Goal: Task Accomplishment & Management: Manage account settings

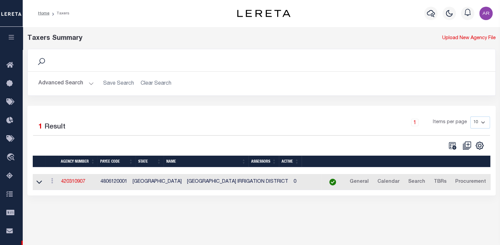
click at [90, 82] on button "Advanced Search" at bounding box center [65, 83] width 55 height 13
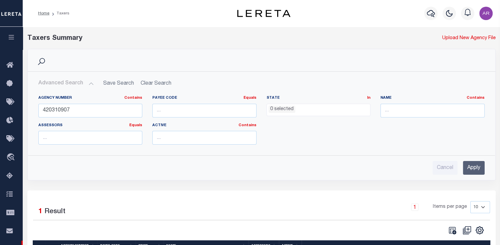
click at [76, 227] on div at bounding box center [147, 229] width 229 height 9
drag, startPoint x: 78, startPoint y: 110, endPoint x: 41, endPoint y: 110, distance: 36.1
click at [41, 110] on input "420310907" at bounding box center [90, 111] width 104 height 14
paste input "370420602"
type input "370420602"
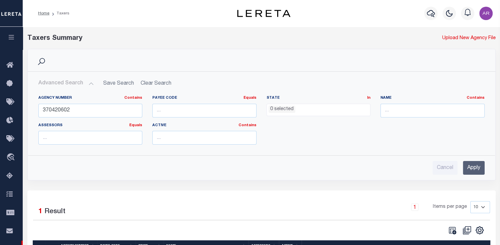
click at [473, 164] on input "Apply" at bounding box center [474, 168] width 22 height 14
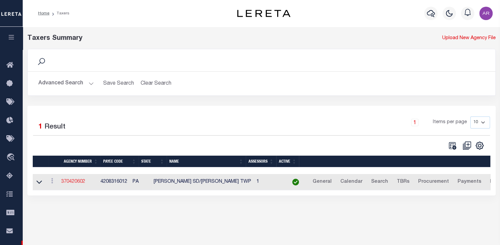
click at [79, 181] on link "370420602" at bounding box center [73, 181] width 24 height 5
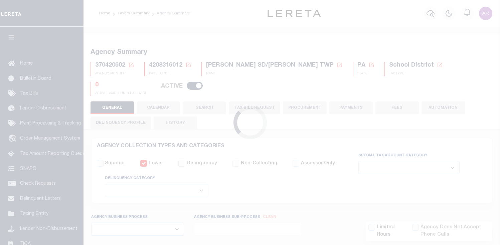
select select
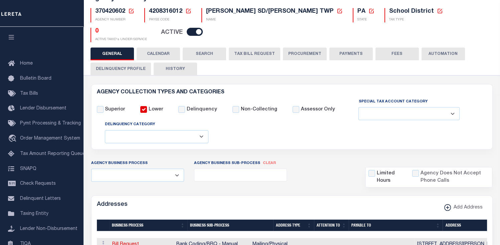
scroll to position [56, 0]
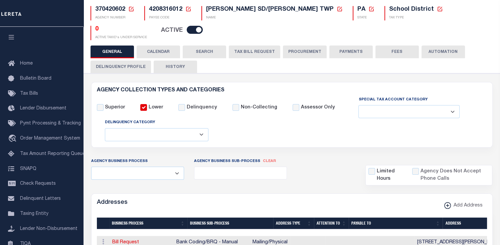
click at [392, 46] on button "FEES" at bounding box center [397, 51] width 43 height 13
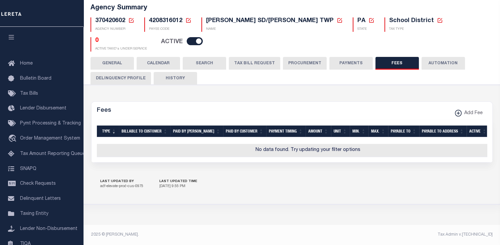
scroll to position [44, 0]
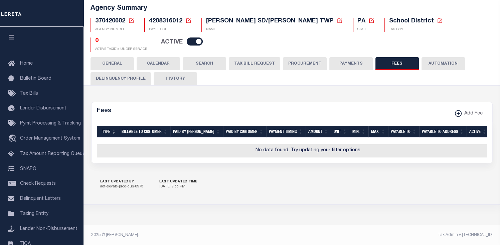
click at [343, 57] on button "PAYMENTS" at bounding box center [351, 63] width 43 height 13
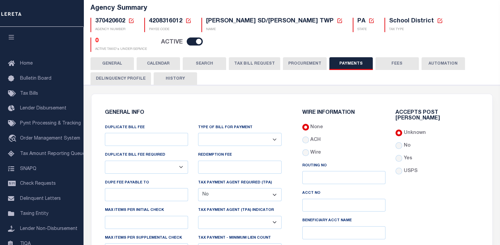
click at [493, 38] on div "370420602 Agency Number Edit Cancel Ok" at bounding box center [292, 31] width 413 height 39
click at [400, 167] on input "USPS" at bounding box center [399, 170] width 7 height 7
radio input "true"
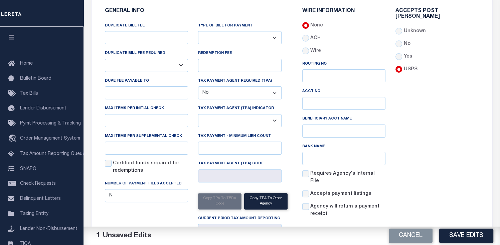
scroll to position [153, 0]
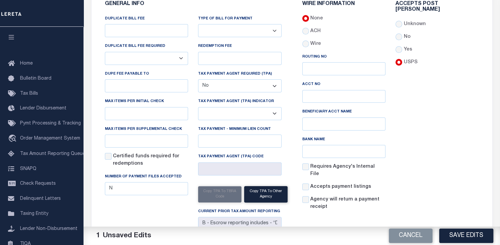
click at [466, 179] on div "Accepts Post Mark Unknown No Yes" at bounding box center [438, 108] width 94 height 215
click at [464, 237] on button "Save Edits" at bounding box center [467, 235] width 54 height 14
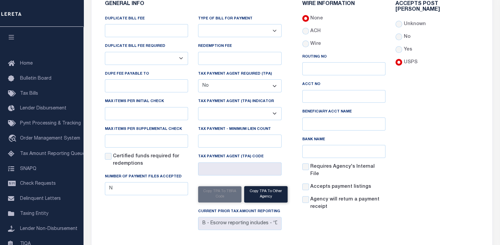
scroll to position [0, 0]
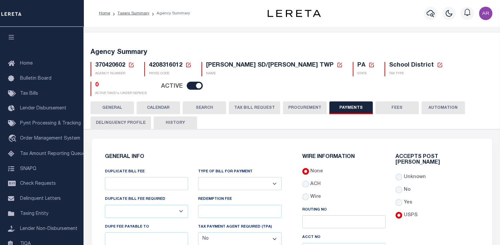
click at [113, 103] on button "GENERAL" at bounding box center [112, 107] width 43 height 13
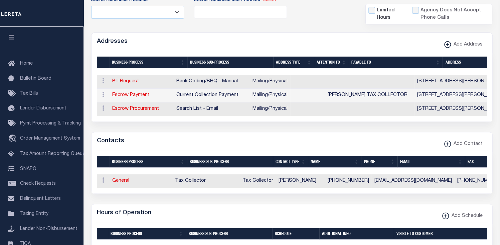
scroll to position [237, 0]
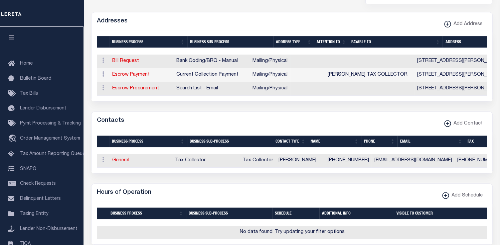
drag, startPoint x: 401, startPoint y: 18, endPoint x: 460, endPoint y: 64, distance: 74.6
click at [401, 18] on div "Addresses Add Address" at bounding box center [292, 21] width 401 height 18
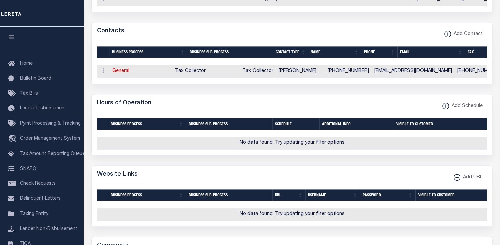
scroll to position [338, 0]
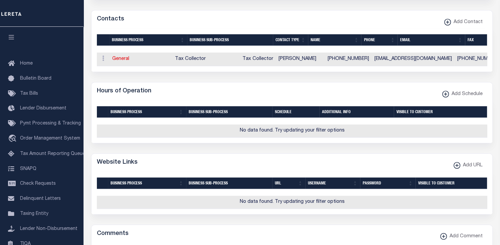
click at [371, 93] on div "Hours of Operation Add Schedule" at bounding box center [292, 91] width 401 height 18
click at [358, 171] on div "Website Links Add URL" at bounding box center [292, 162] width 401 height 18
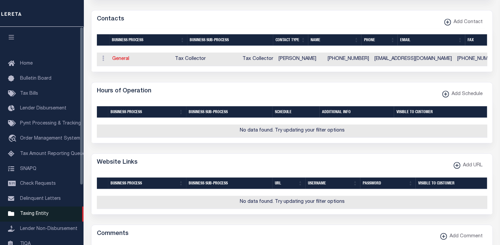
click at [38, 216] on span "Taxing Entity" at bounding box center [34, 213] width 28 height 5
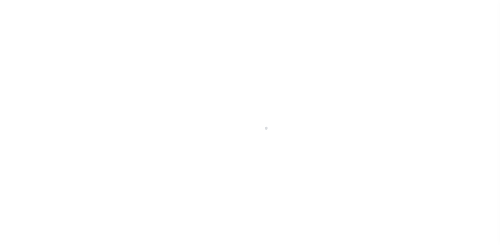
select select
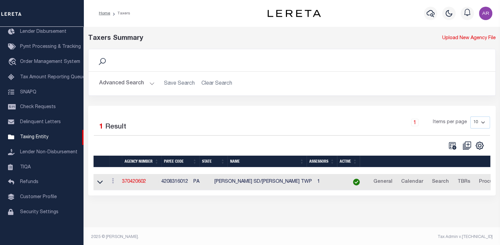
click at [150, 83] on button "Advanced Search" at bounding box center [126, 83] width 55 height 13
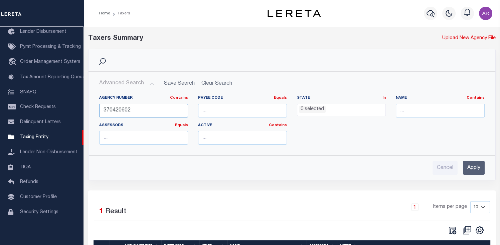
click at [121, 109] on input "370420602" at bounding box center [143, 111] width 89 height 14
type input "370420202"
click at [471, 165] on input "Apply" at bounding box center [474, 168] width 22 height 14
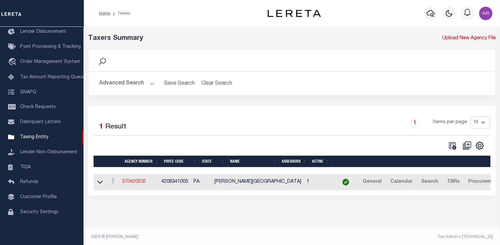
click at [140, 181] on link "370420202" at bounding box center [134, 181] width 24 height 5
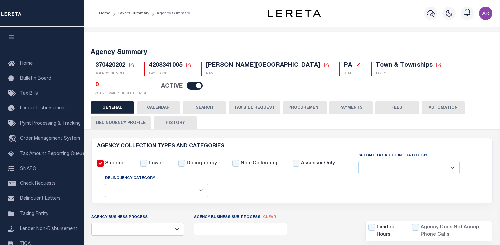
select select
select select "false"
click at [400, 104] on button "FEES" at bounding box center [397, 107] width 43 height 13
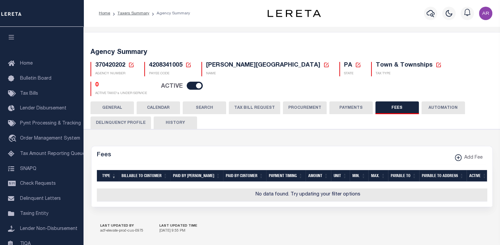
click at [353, 105] on button "PAYMENTS" at bounding box center [351, 107] width 43 height 13
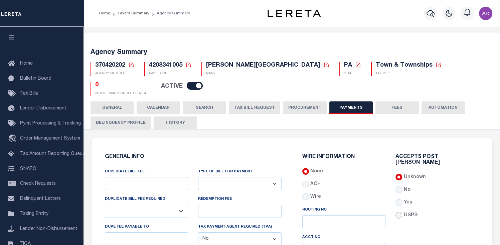
click at [398, 212] on input "USPS" at bounding box center [399, 215] width 7 height 7
radio input "true"
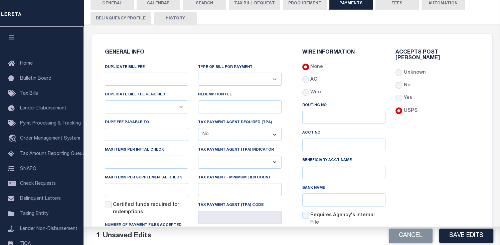
scroll to position [137, 0]
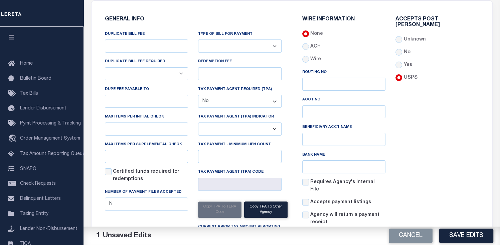
click at [445, 132] on div "Accepts Post Mark Unknown No Yes" at bounding box center [438, 124] width 94 height 215
click at [455, 232] on button "Save Edits" at bounding box center [467, 235] width 54 height 14
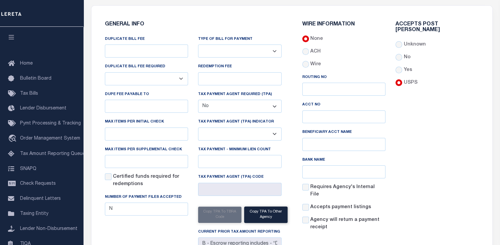
scroll to position [0, 0]
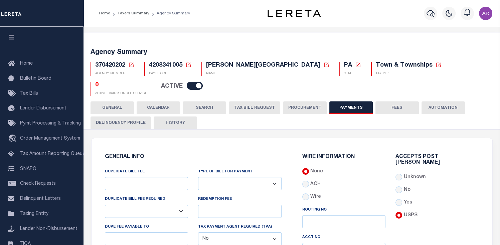
click at [120, 102] on button "GENERAL" at bounding box center [112, 107] width 43 height 13
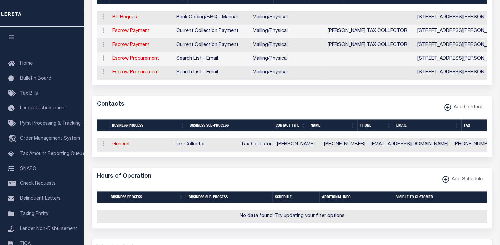
scroll to position [281, 0]
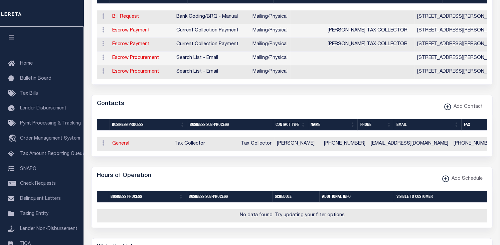
drag, startPoint x: 388, startPoint y: 96, endPoint x: 403, endPoint y: 175, distance: 80.0
click at [388, 96] on div "Contacts Add Contact" at bounding box center [292, 104] width 401 height 18
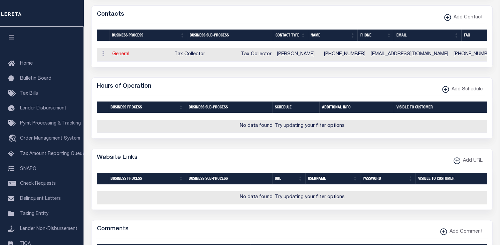
scroll to position [378, 0]
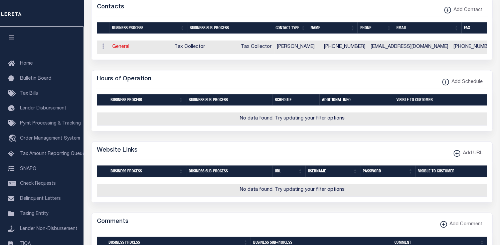
click at [381, 83] on div "Hours of Operation Add Schedule" at bounding box center [292, 79] width 401 height 18
click at [36, 216] on span "Taxing Entity" at bounding box center [34, 213] width 28 height 5
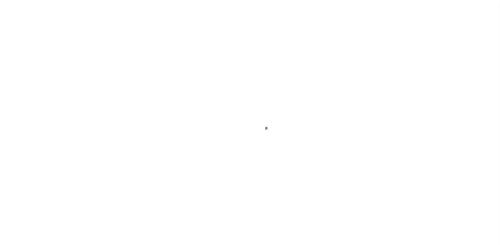
select select
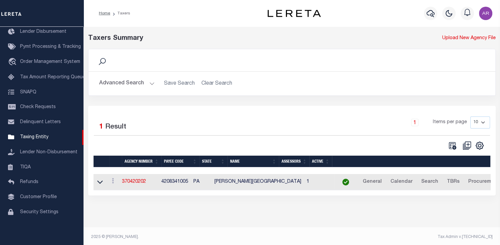
click at [150, 83] on button "Advanced Search" at bounding box center [126, 83] width 55 height 13
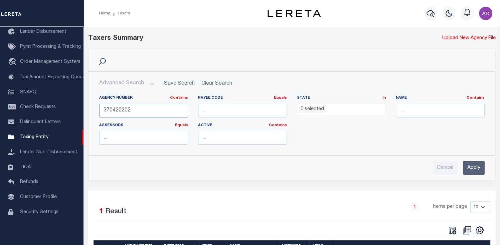
drag, startPoint x: 143, startPoint y: 111, endPoint x: 86, endPoint y: 109, distance: 56.8
click at [86, 109] on div "Search Advanced Search Save Search Clear Search tblPayees_dynamictable_____Defa…" at bounding box center [292, 119] width 418 height 141
paste input "140918801"
type input "140918801"
click at [471, 165] on input "Apply" at bounding box center [474, 168] width 22 height 14
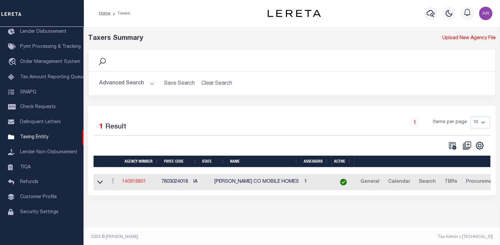
click at [141, 183] on link "140918801" at bounding box center [134, 181] width 24 height 5
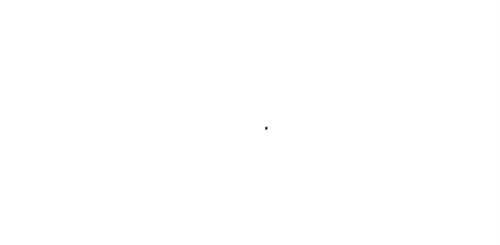
select select
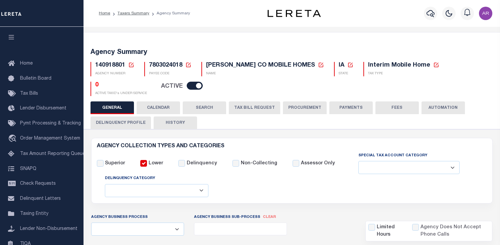
checkbox input "false"
